Goal: Transaction & Acquisition: Purchase product/service

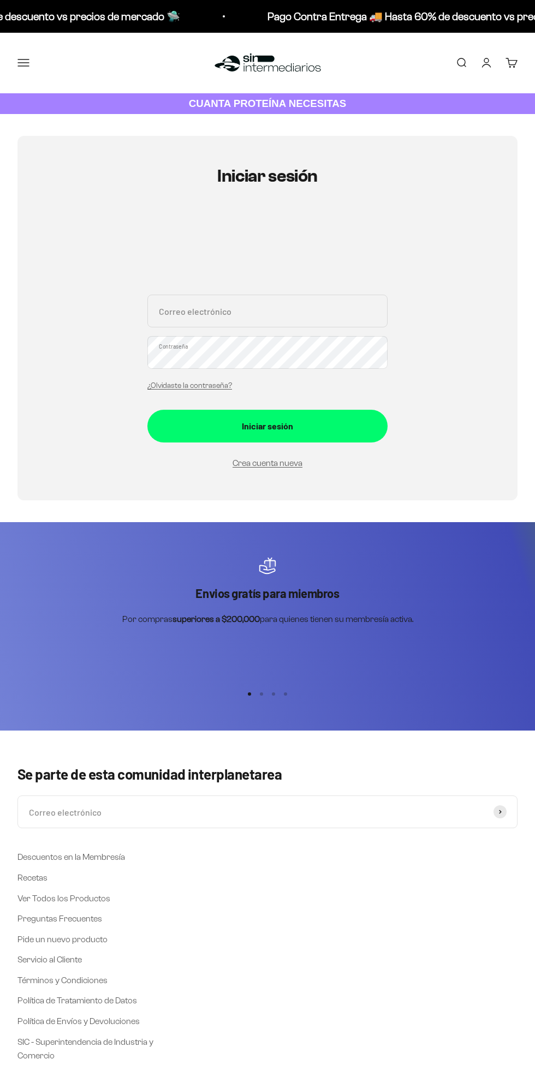
type input "luisafdagarcia95@hotmail.com"
click at [147, 410] on button "Iniciar sesión" at bounding box center [267, 426] width 240 height 33
click at [359, 422] on div "Iniciar sesión" at bounding box center [267, 420] width 196 height 14
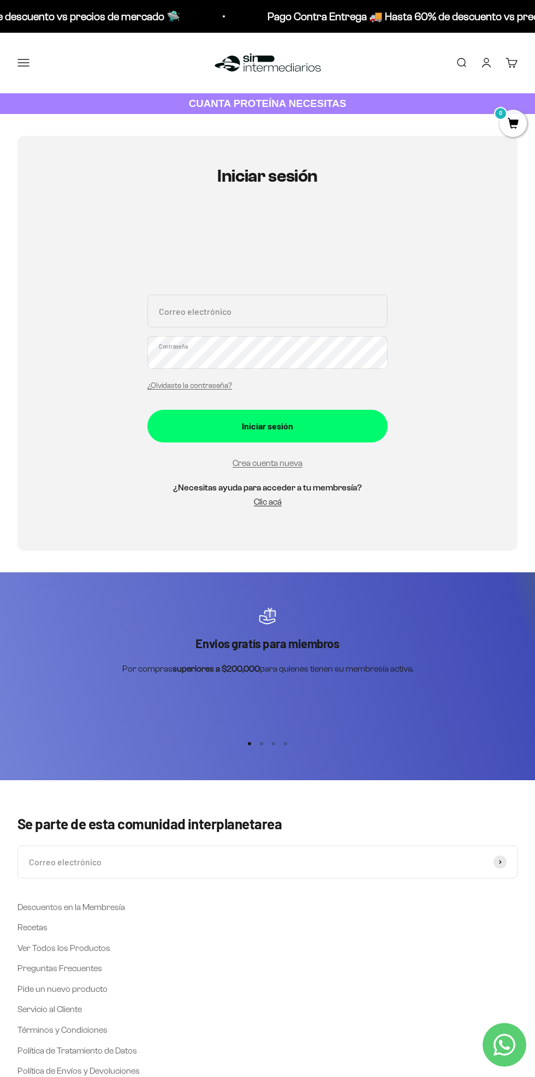
click at [374, 316] on input "Correo electrónico" at bounding box center [267, 311] width 240 height 33
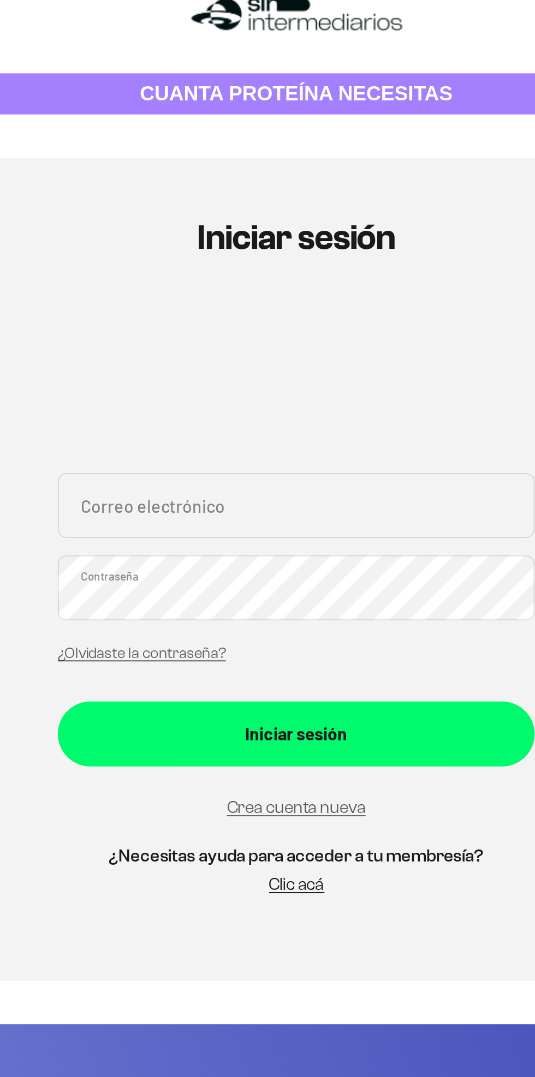
type input "luisafdagarcia95@hotmail.com"
click at [273, 423] on div "Iniciar sesión" at bounding box center [267, 426] width 196 height 14
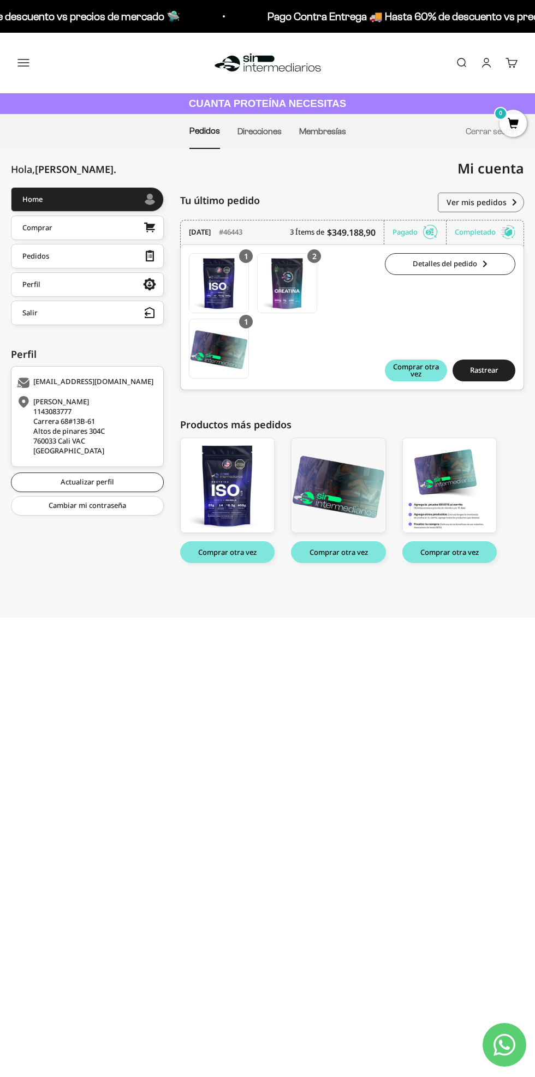
click at [230, 551] on button "Comprar otra vez" at bounding box center [227, 552] width 94 height 22
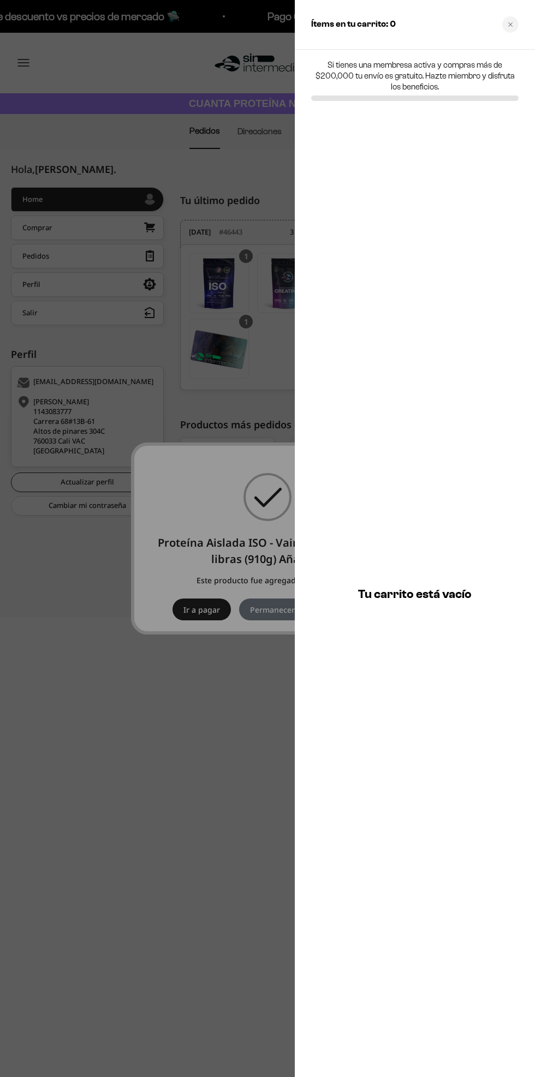
click at [243, 838] on div at bounding box center [267, 538] width 535 height 1077
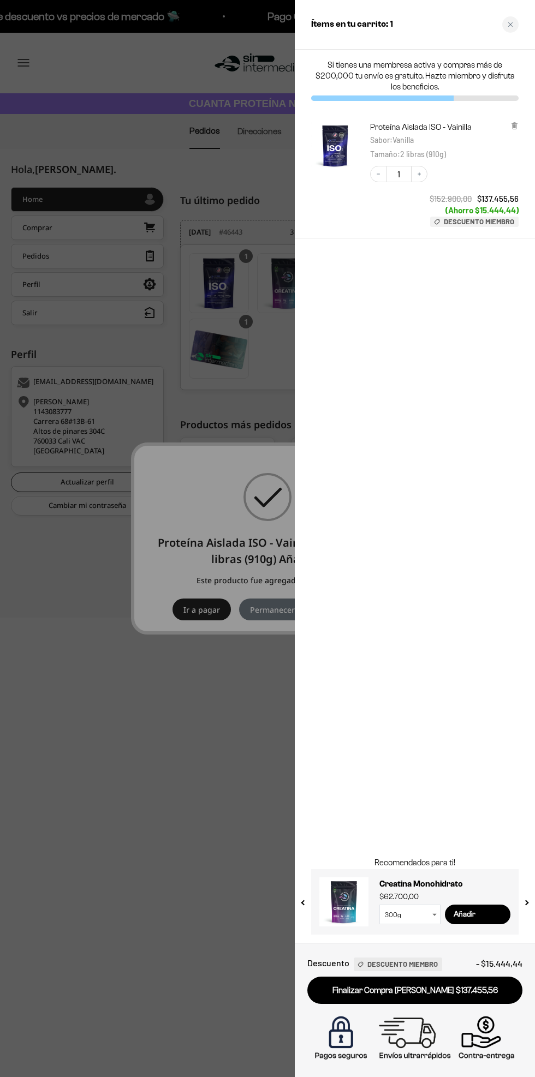
click at [514, 125] on icon at bounding box center [514, 124] width 2 height 5
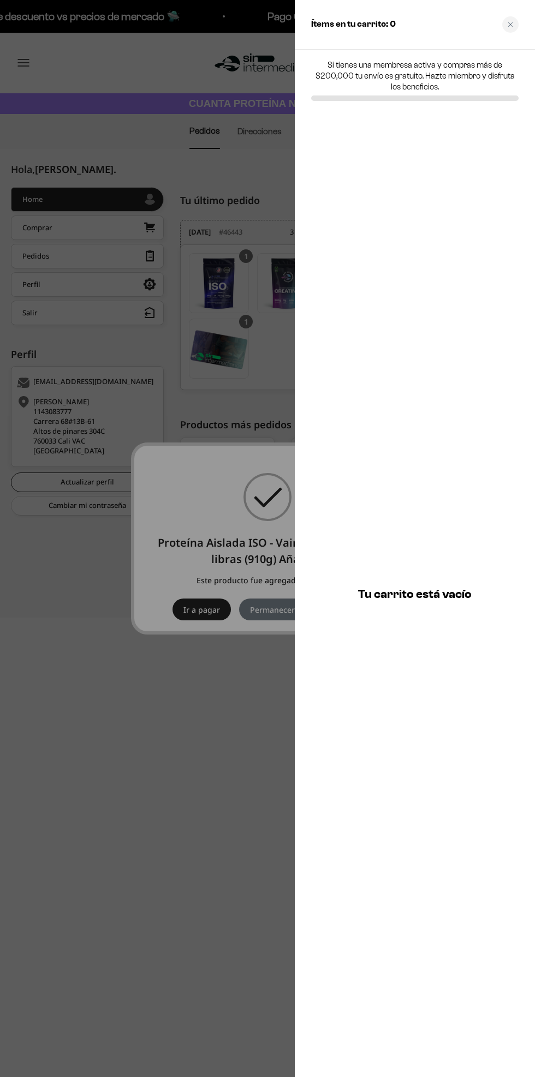
click at [215, 754] on div at bounding box center [267, 538] width 535 height 1077
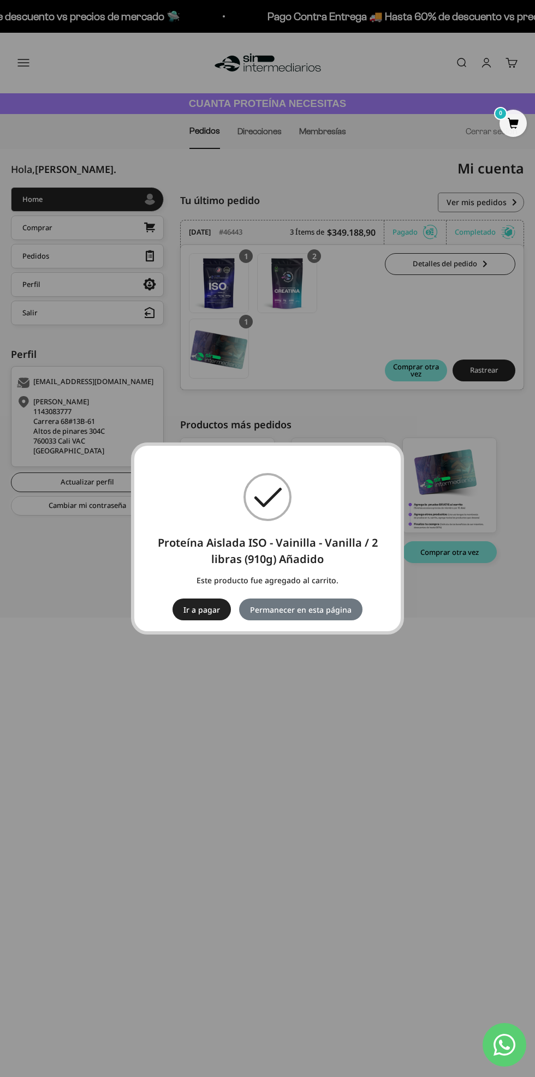
click at [275, 737] on div "× Proteína Aislada ISO - Vainilla - Vanilla / 2 libras (910g) Añadido Este prod…" at bounding box center [267, 538] width 535 height 1077
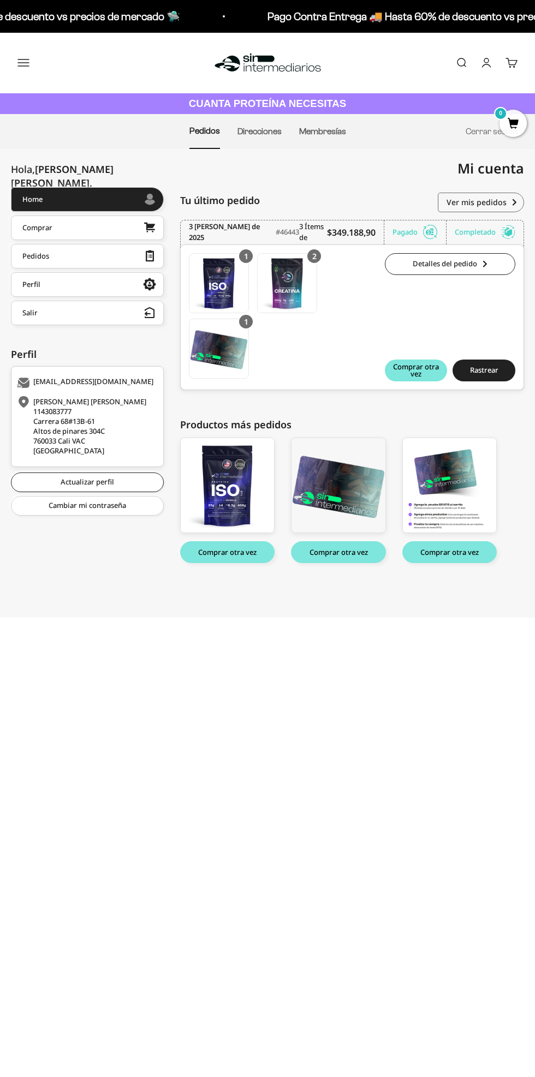
click at [280, 286] on img at bounding box center [286, 283] width 59 height 59
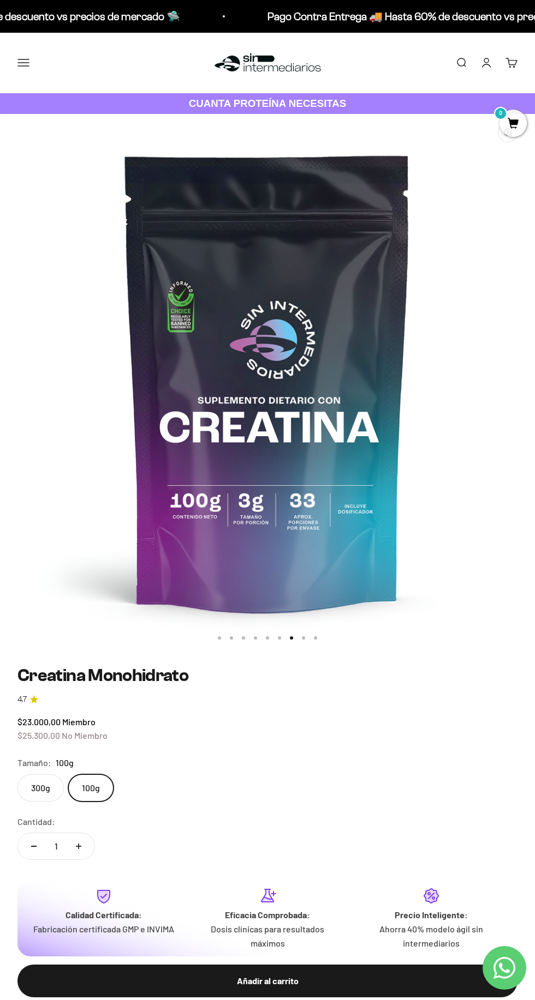
click at [43, 791] on label "300g" at bounding box center [40, 788] width 46 height 27
click at [17, 775] on input "300g" at bounding box center [17, 774] width 1 height 1
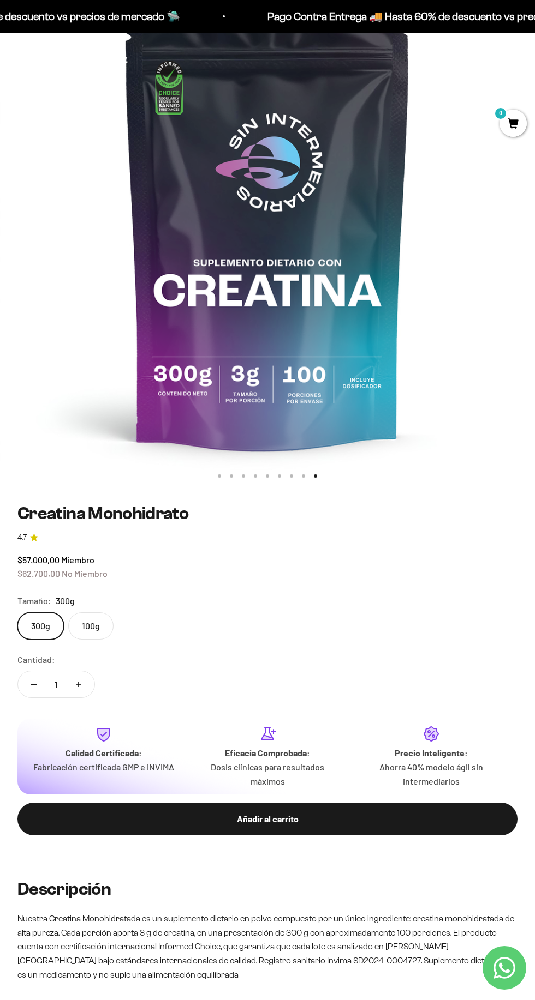
click at [78, 685] on icon "Aumentar cantidad" at bounding box center [78, 685] width 5 height 0
type input "2"
click at [388, 815] on div "Añadir al carrito" at bounding box center [267, 819] width 456 height 14
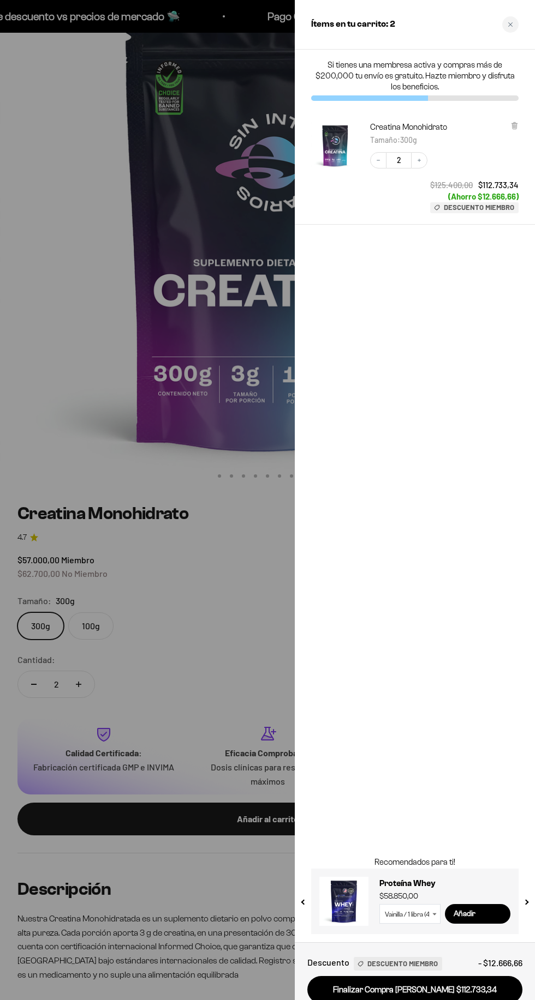
click at [521, 24] on div "Ítems en tu carrito: 2" at bounding box center [415, 25] width 240 height 50
click at [506, 22] on div "Close cart" at bounding box center [510, 24] width 16 height 16
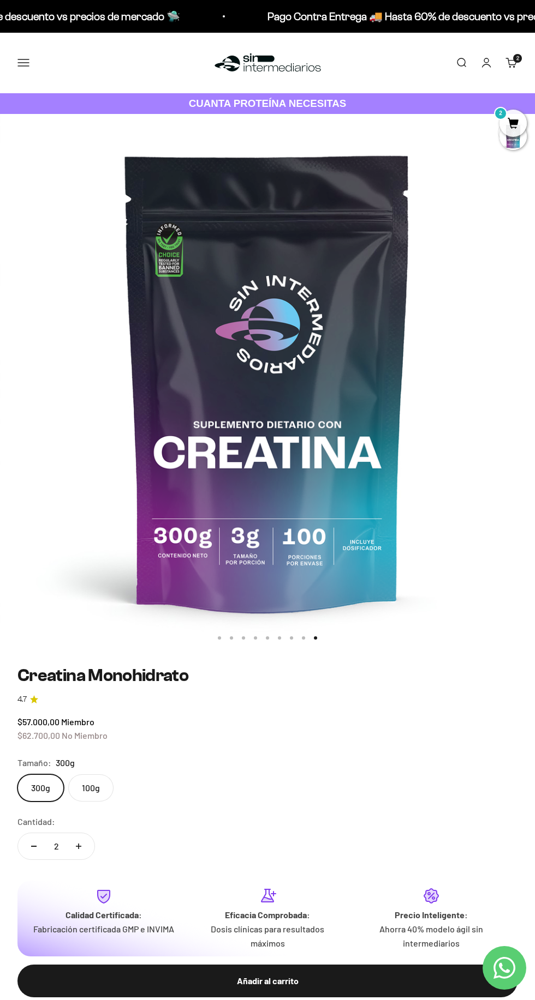
click at [29, 65] on button "Menú" at bounding box center [23, 63] width 12 height 12
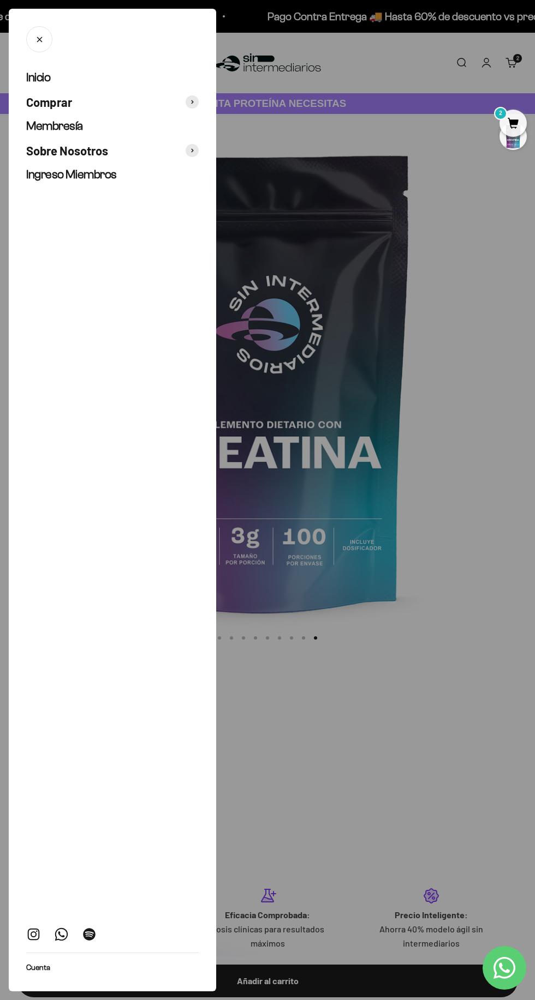
click at [41, 102] on span "Comprar" at bounding box center [49, 102] width 46 height 16
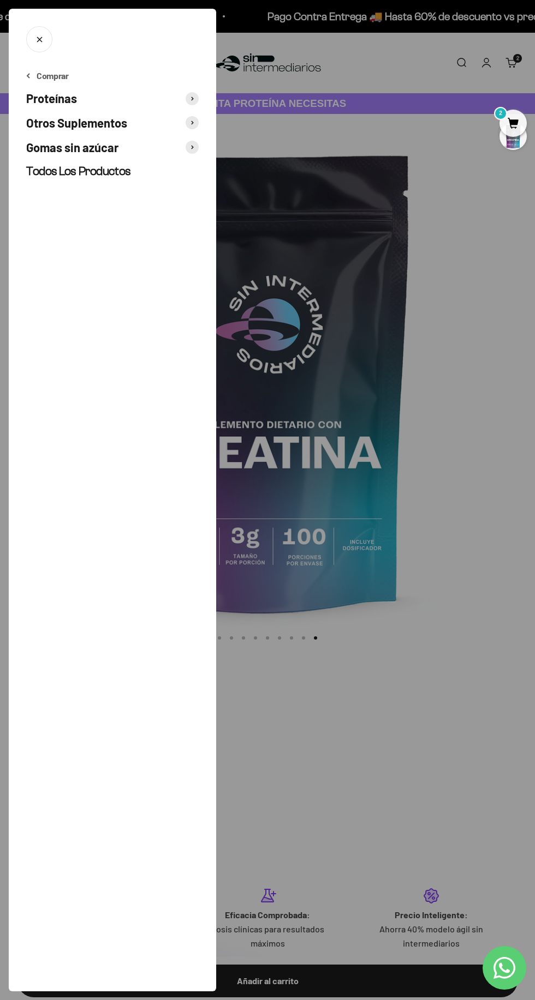
click at [39, 95] on span "Proteínas" at bounding box center [51, 99] width 51 height 16
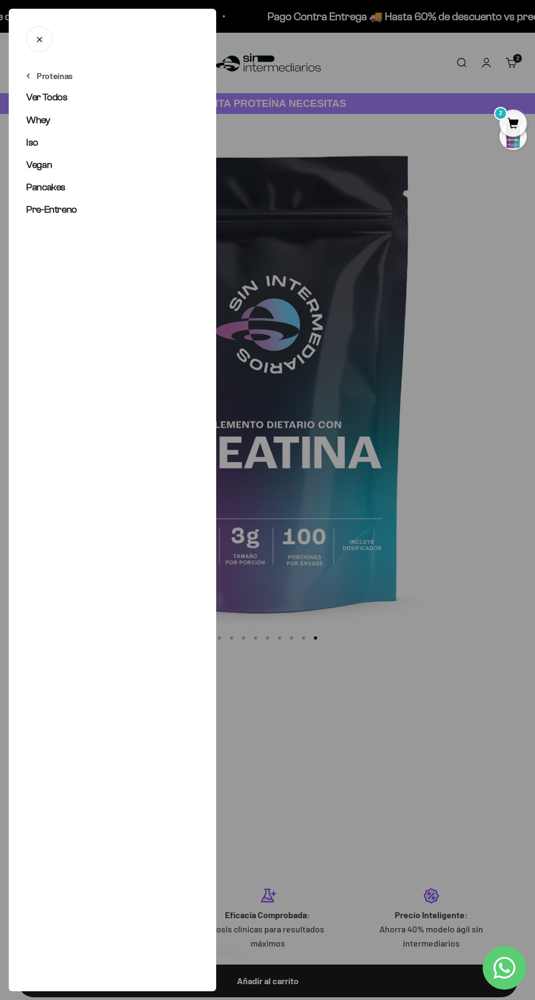
click at [37, 100] on span "Ver Todos" at bounding box center [46, 97] width 41 height 11
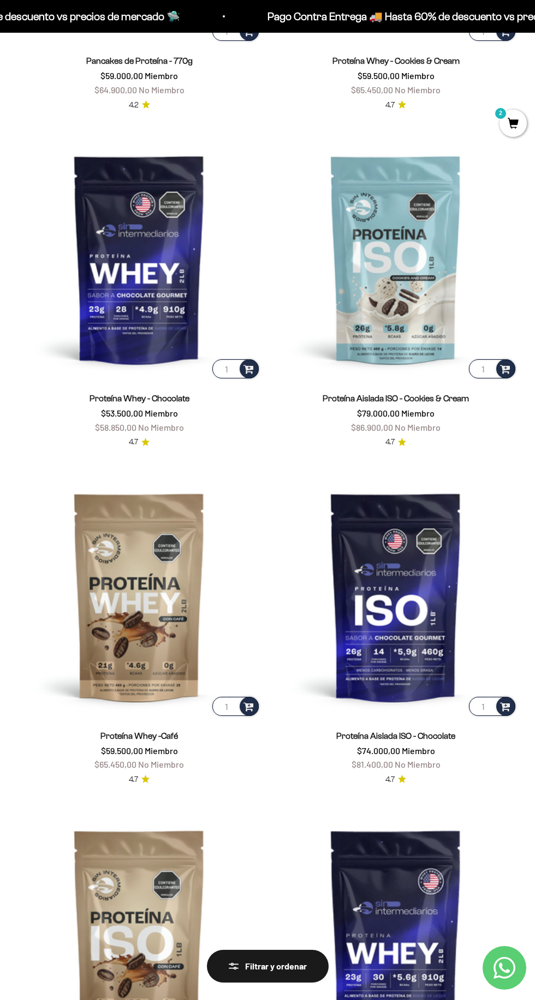
scroll to position [889, 0]
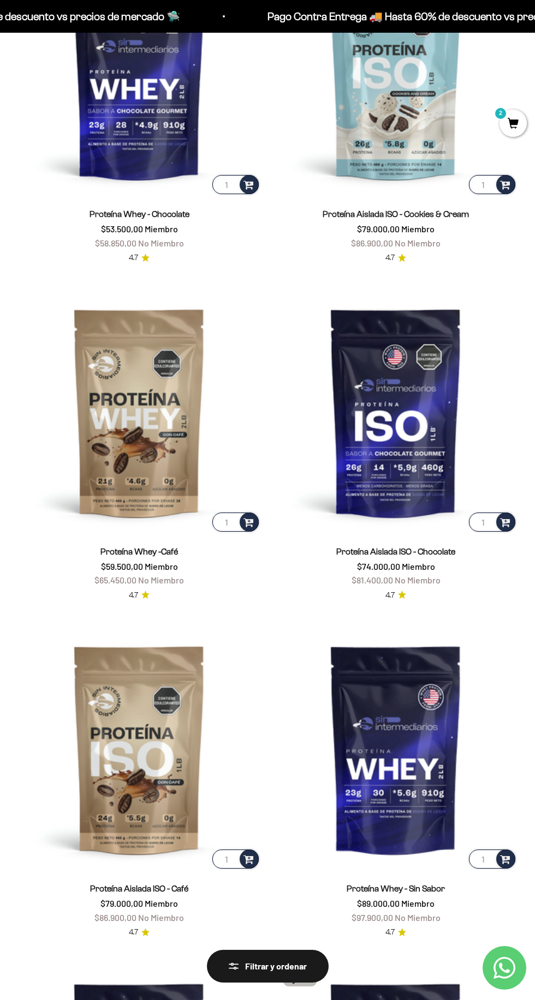
click at [135, 735] on img at bounding box center [138, 749] width 243 height 243
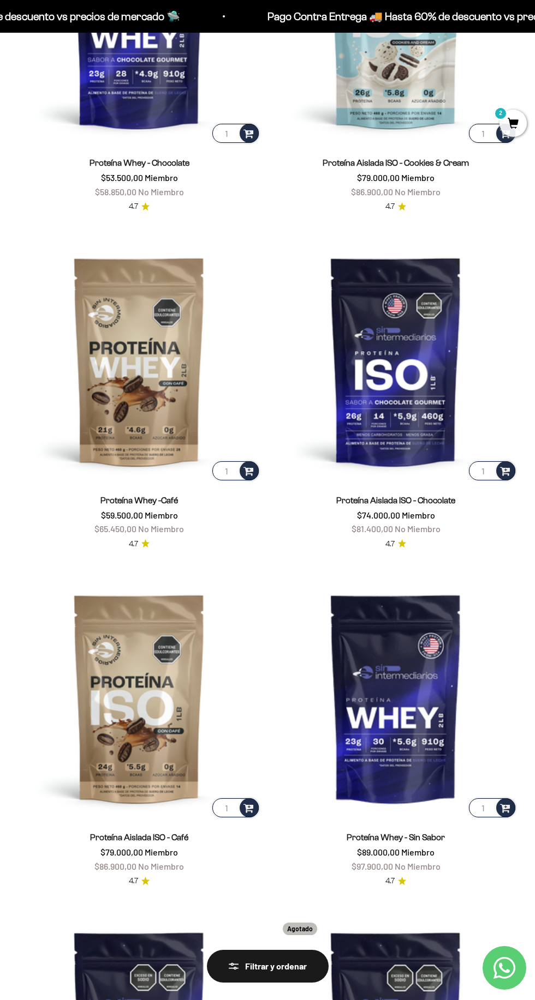
scroll to position [965, 0]
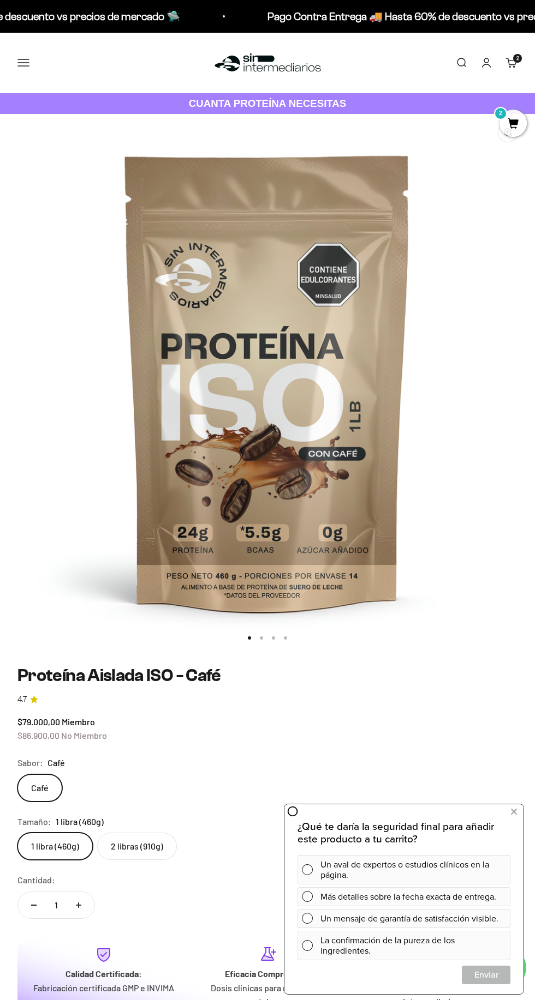
click at [513, 811] on icon at bounding box center [514, 812] width 6 height 14
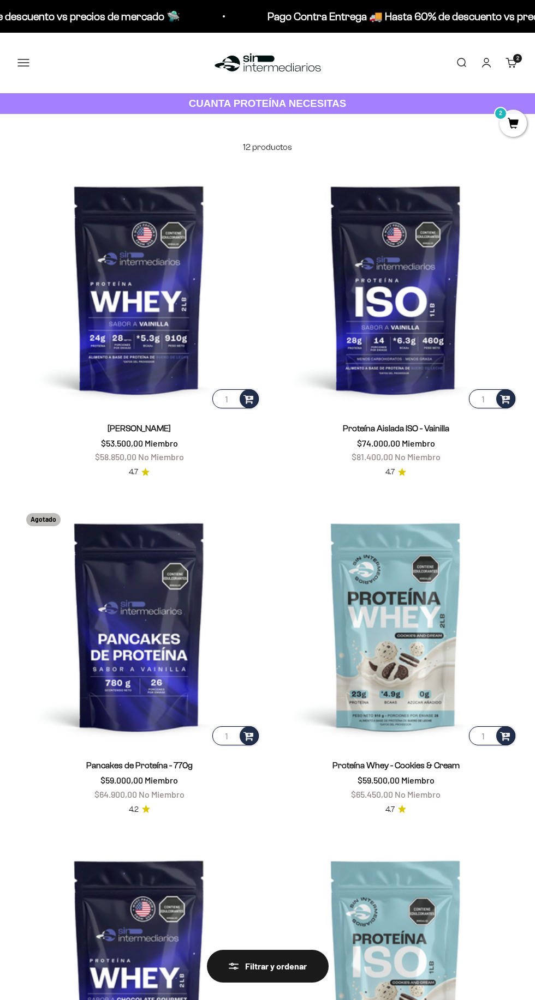
click at [29, 67] on button "Menú" at bounding box center [23, 63] width 12 height 12
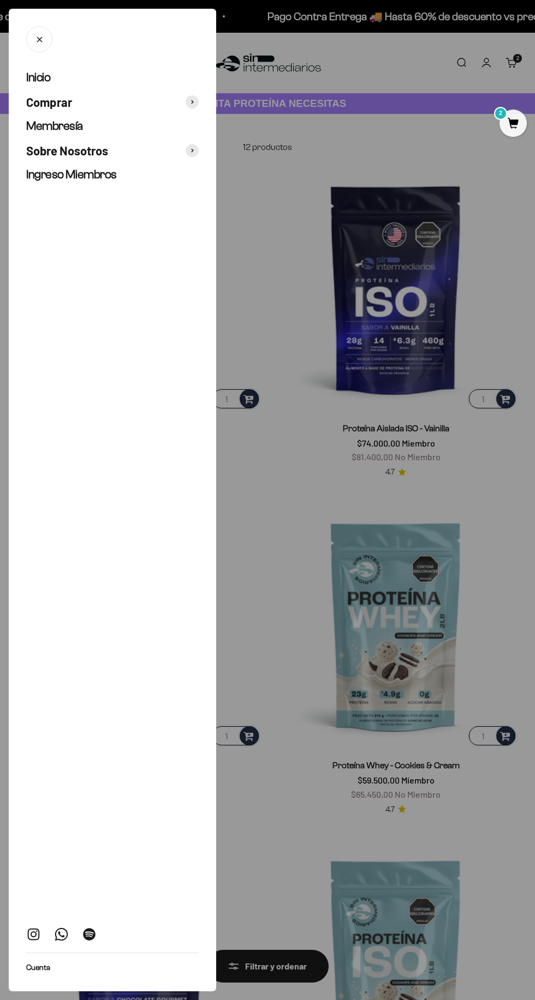
click at [39, 105] on span "Comprar" at bounding box center [49, 102] width 46 height 16
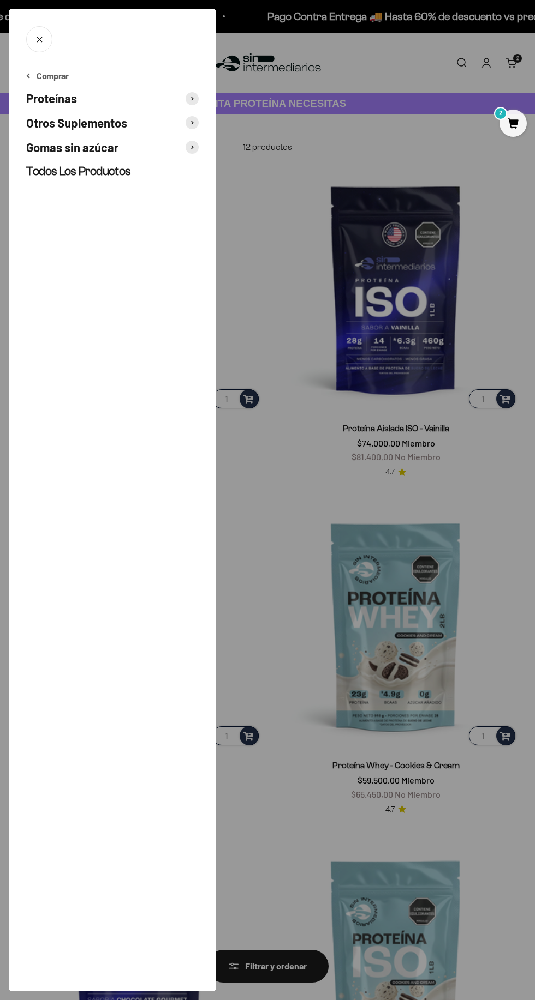
click at [46, 124] on span "Otros Suplementos" at bounding box center [76, 123] width 101 height 16
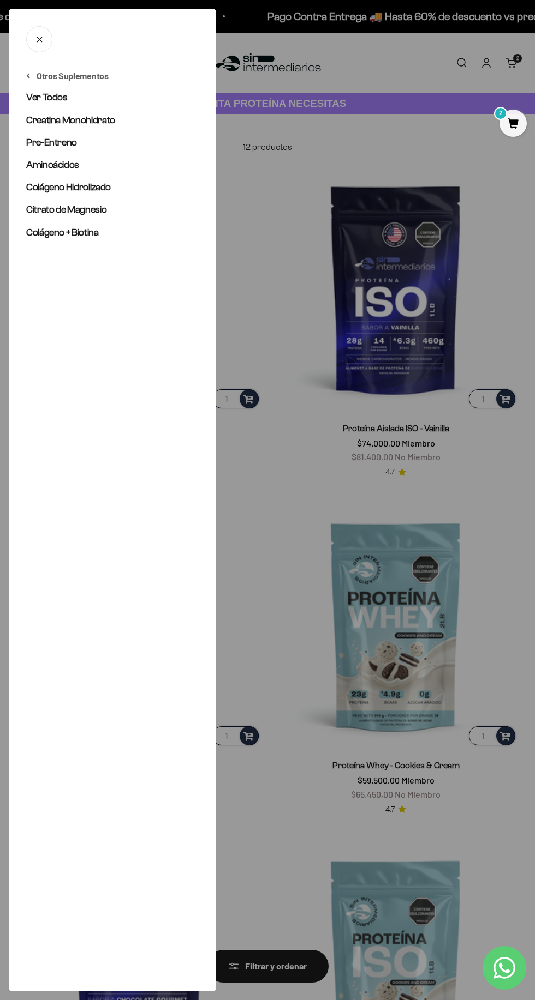
click at [29, 104] on link "Ver Todos" at bounding box center [112, 98] width 172 height 14
